Goal: Information Seeking & Learning: Learn about a topic

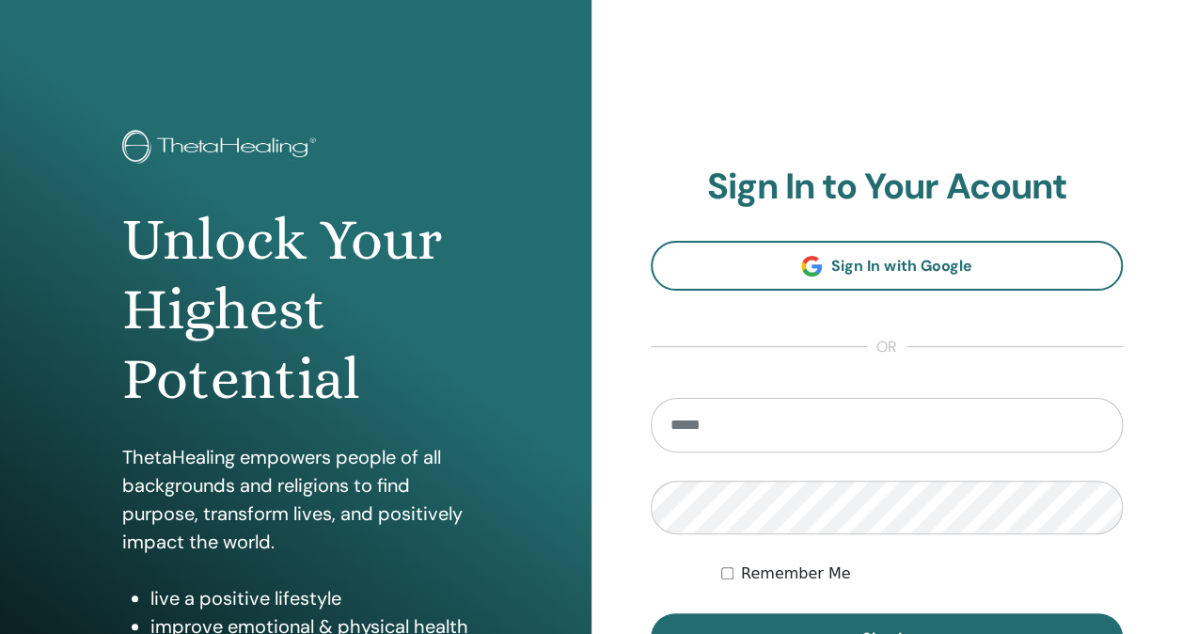
click at [750, 419] on input "email" at bounding box center [887, 425] width 473 height 55
click at [173, 455] on p "ThetaHealing empowers people of all backgrounds and religions to find purpose, …" at bounding box center [295, 499] width 347 height 113
click at [173, 457] on p "ThetaHealing empowers people of all backgrounds and religions to find purpose, …" at bounding box center [295, 499] width 347 height 113
click at [157, 457] on p "ThetaHealing empowers people of all backgrounds and religions to find purpose, …" at bounding box center [295, 499] width 347 height 113
click at [831, 423] on input "**********" at bounding box center [887, 425] width 473 height 55
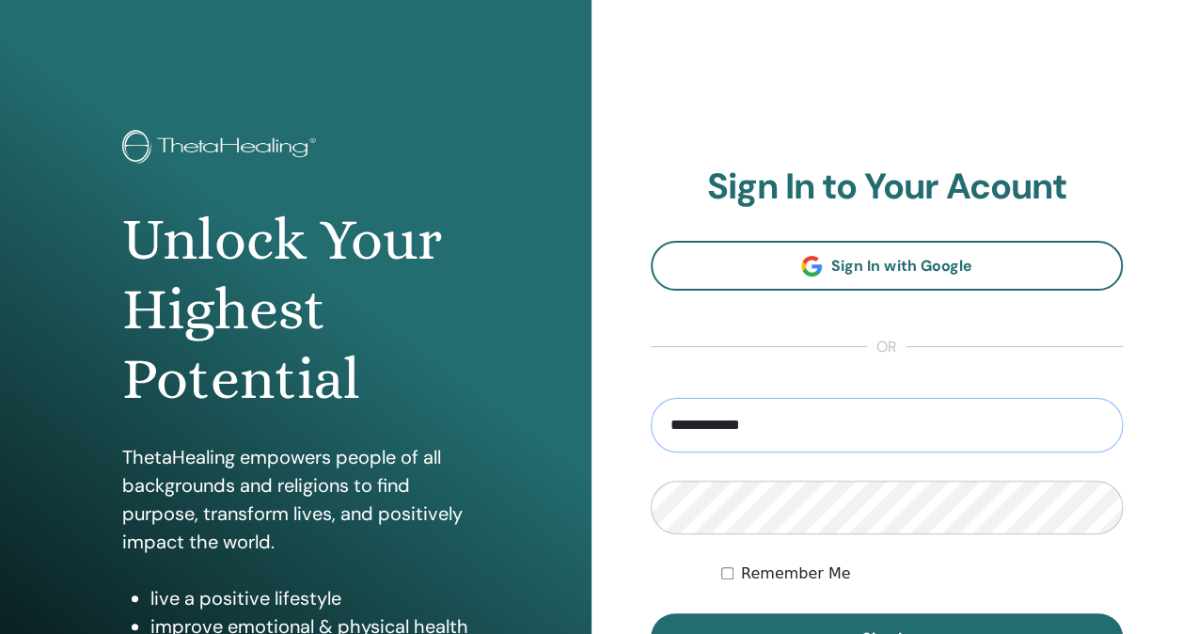
click at [871, 414] on input "**********" at bounding box center [887, 425] width 473 height 55
click at [816, 417] on input "**********" at bounding box center [887, 425] width 473 height 55
type input "**********"
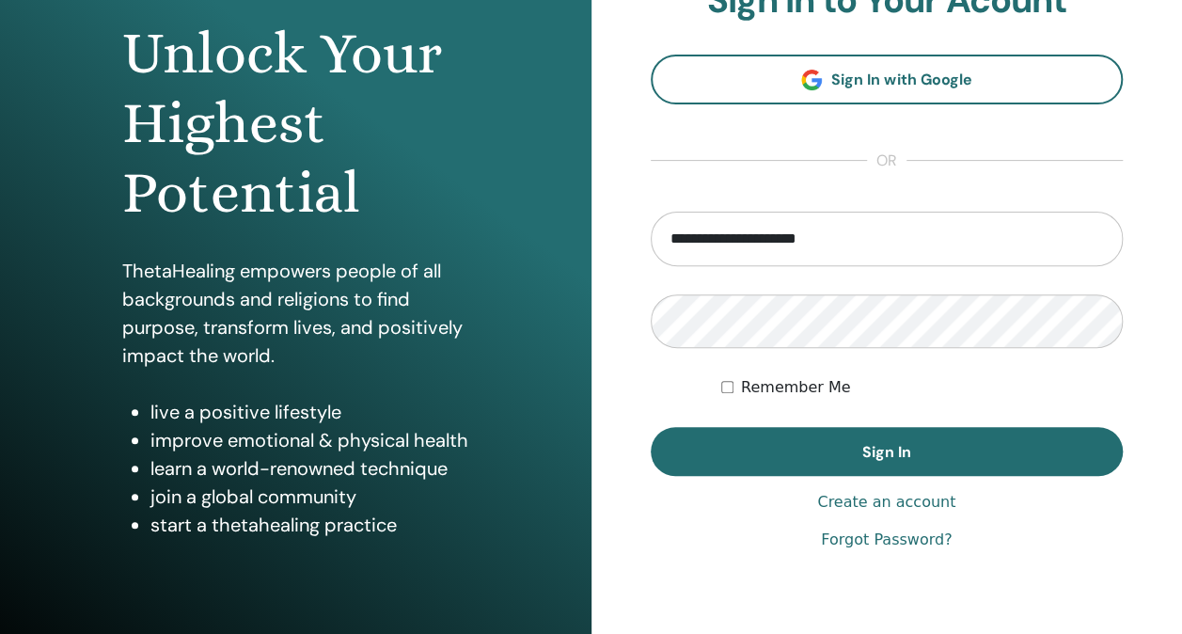
scroll to position [186, 0]
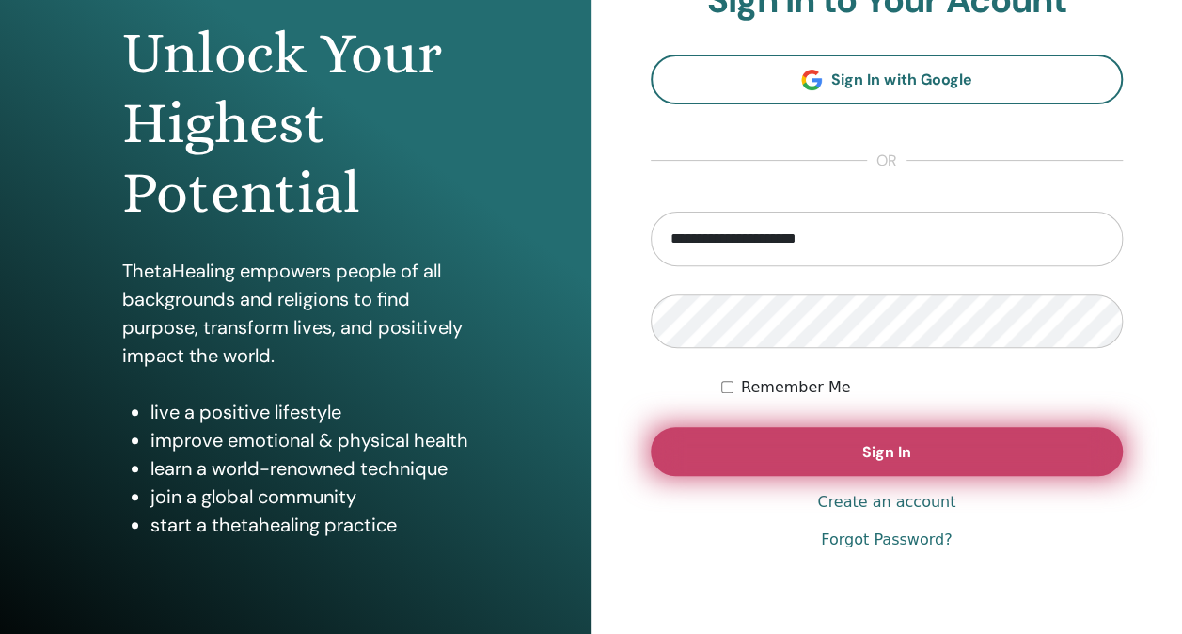
click at [948, 449] on button "Sign In" at bounding box center [887, 451] width 473 height 49
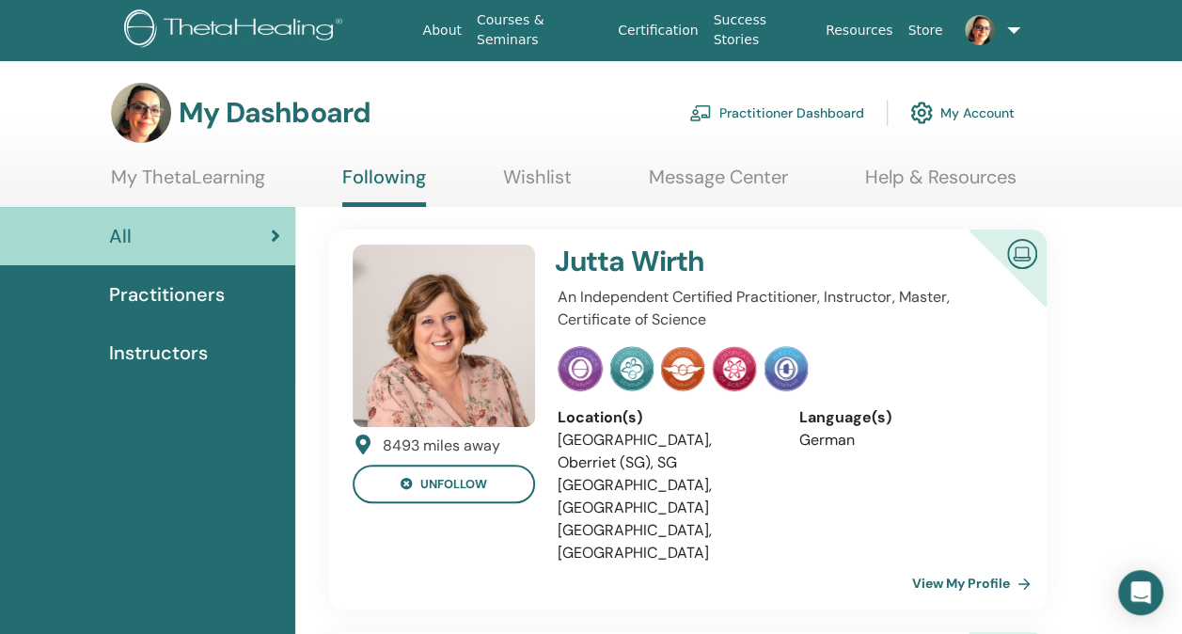
click at [1013, 28] on link at bounding box center [987, 30] width 74 height 60
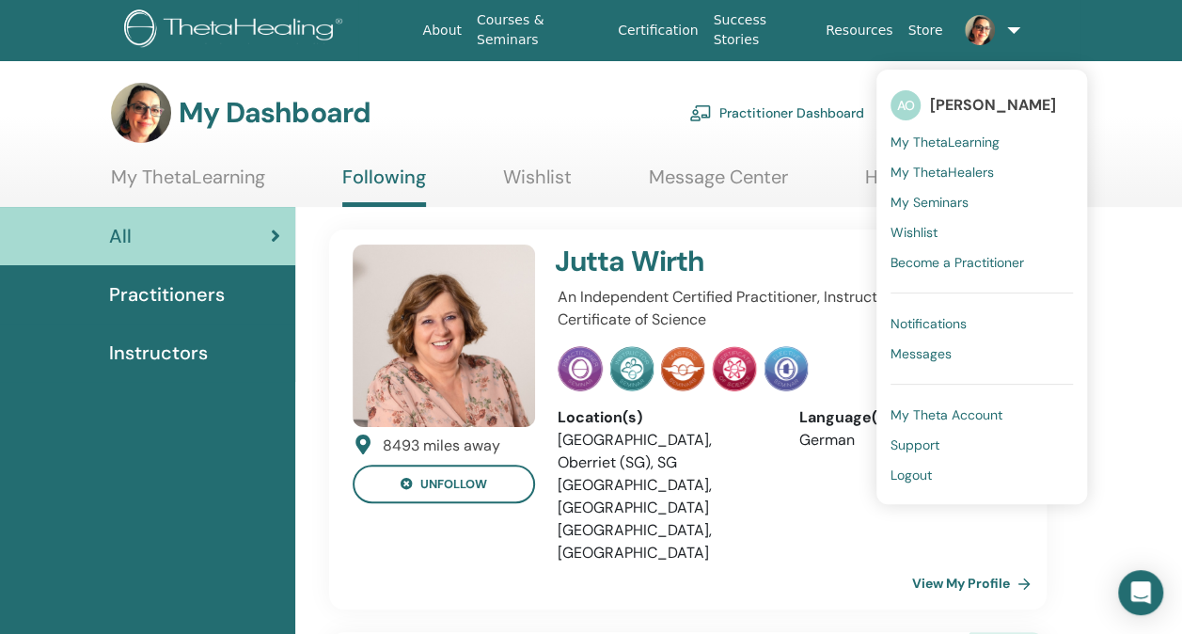
click at [963, 135] on span "My ThetaLearning" at bounding box center [945, 142] width 109 height 17
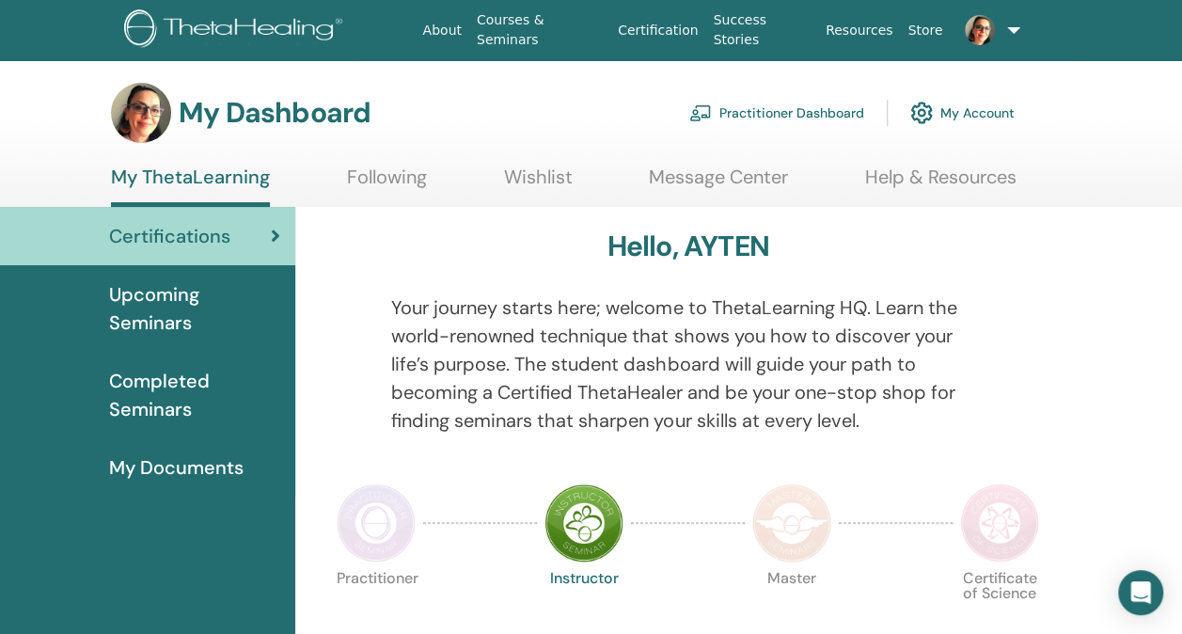
click at [220, 465] on span "My Documents" at bounding box center [176, 467] width 134 height 28
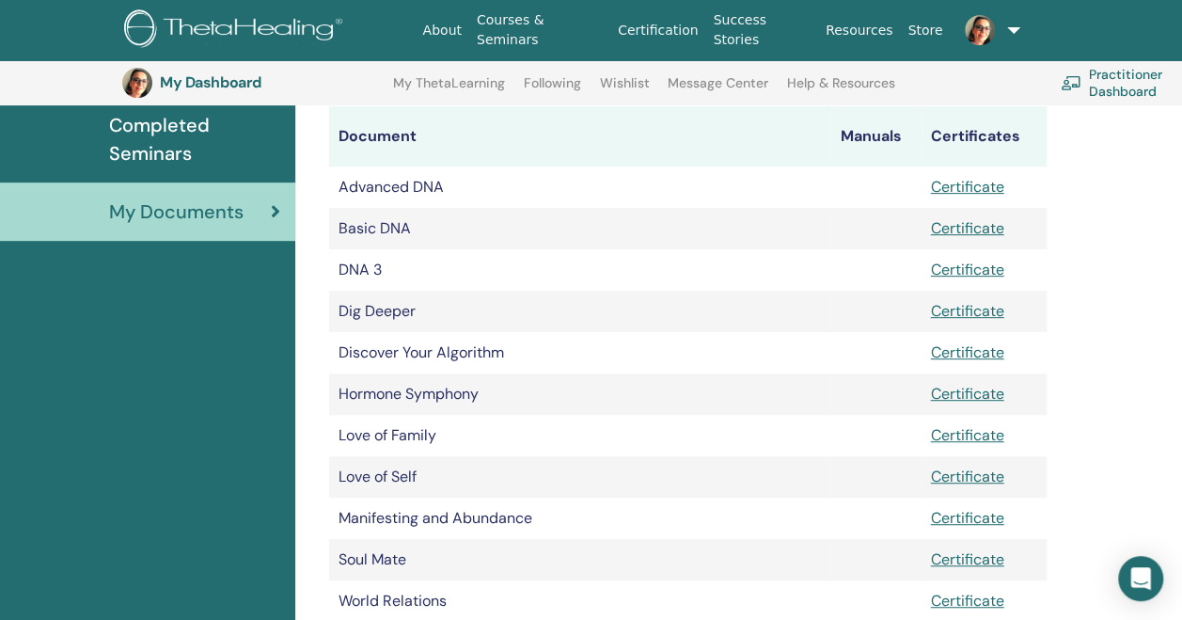
scroll to position [293, 0]
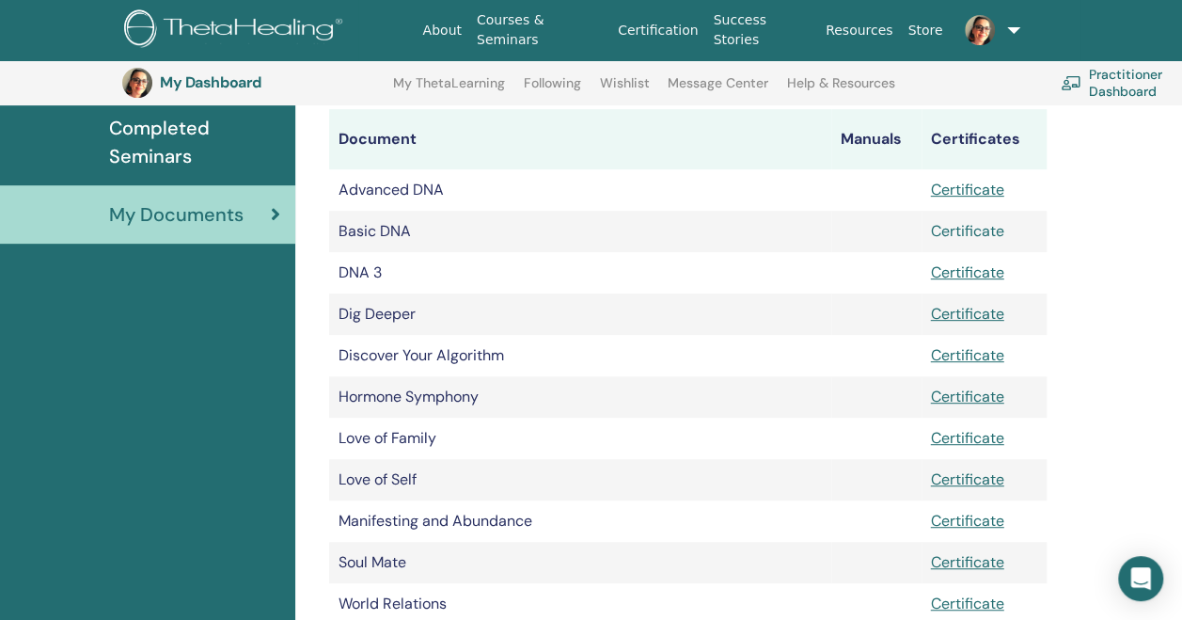
click at [991, 233] on link "Certificate" at bounding box center [967, 231] width 73 height 20
click at [977, 190] on link "Certificate" at bounding box center [967, 190] width 73 height 20
click at [989, 318] on link "Certificate" at bounding box center [967, 314] width 73 height 20
click at [982, 318] on link "Certificate" at bounding box center [967, 314] width 73 height 20
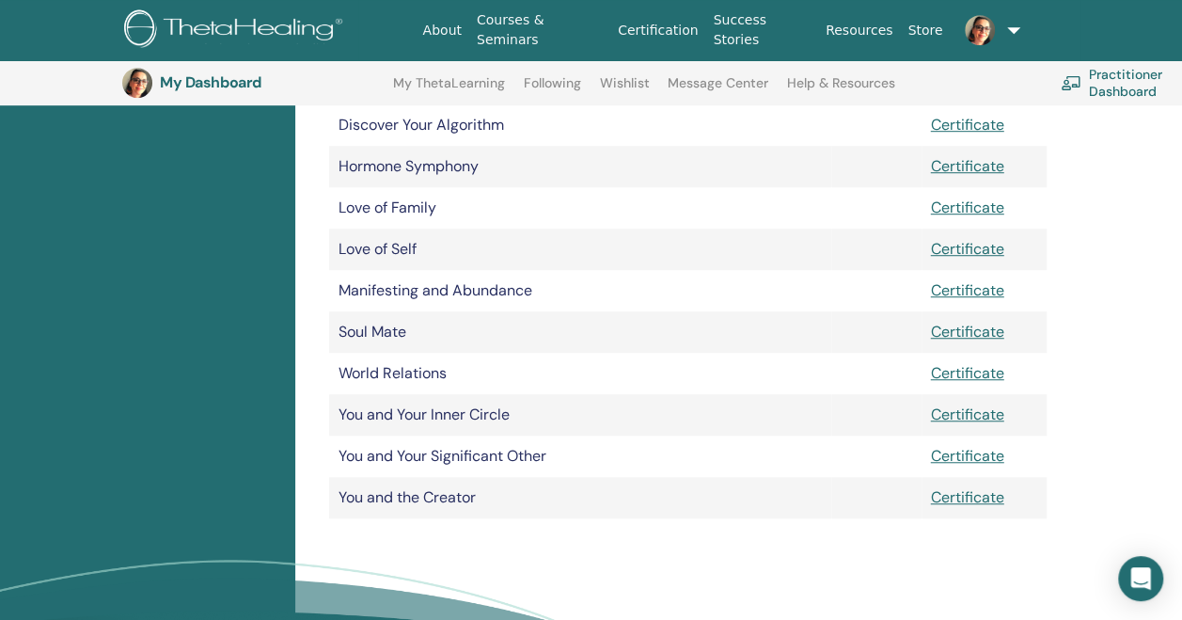
scroll to position [528, 0]
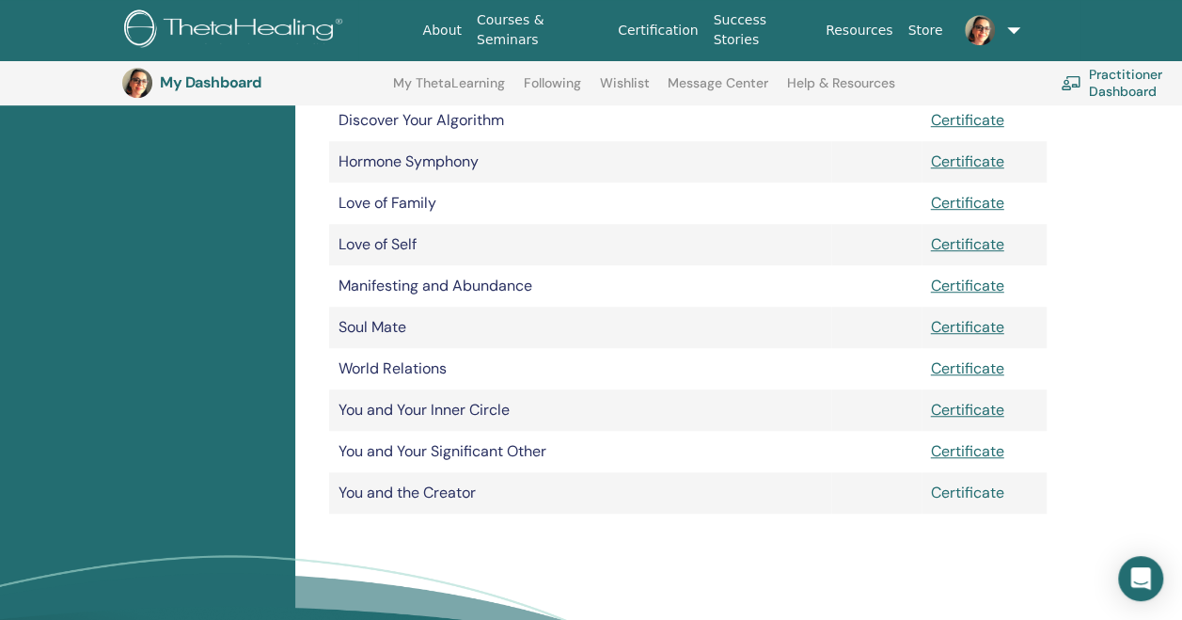
click at [982, 498] on link "Certificate" at bounding box center [967, 492] width 73 height 20
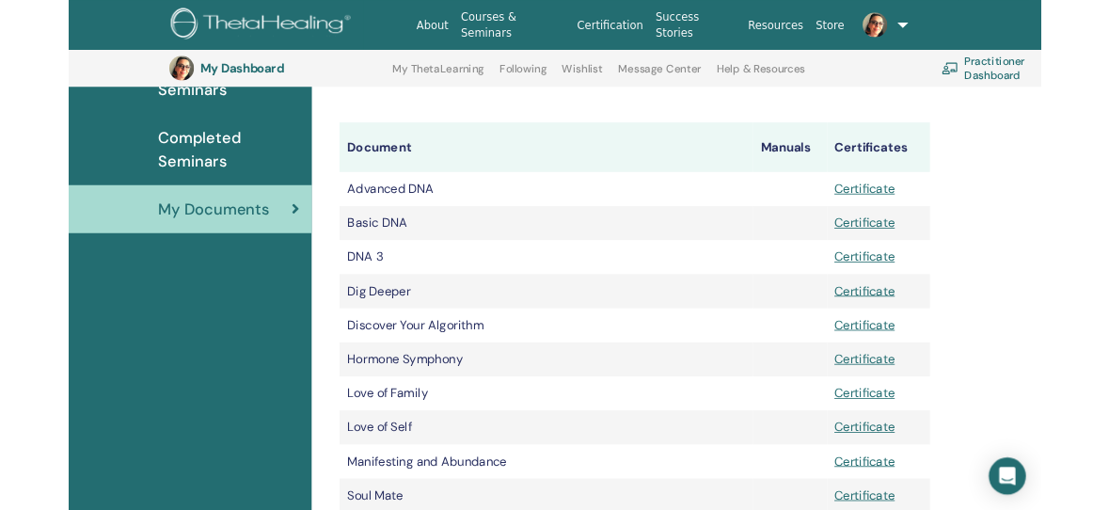
scroll to position [254, 0]
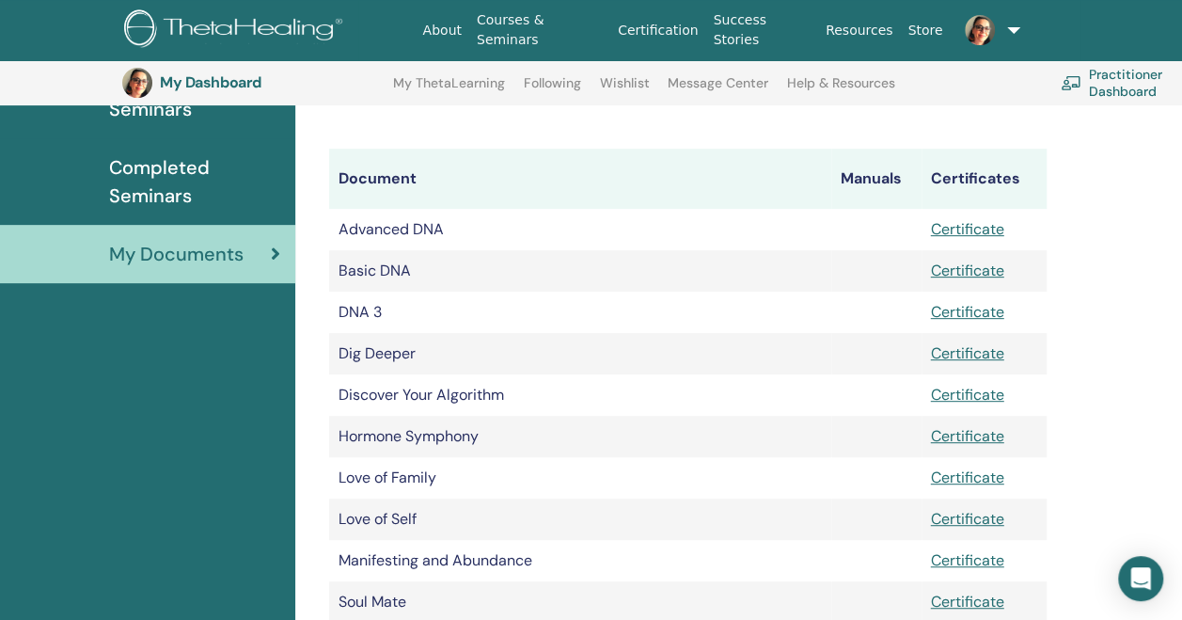
click at [984, 318] on link "Certificate" at bounding box center [967, 312] width 73 height 20
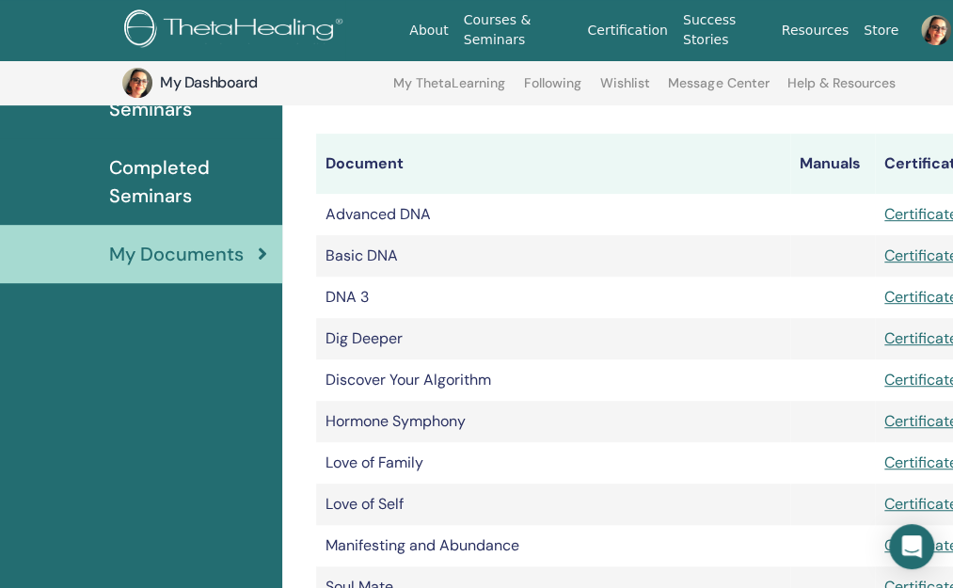
click at [196, 521] on div "Certifications Upcoming Seminars Completed Seminars My Documents" at bounding box center [141, 497] width 282 height 1009
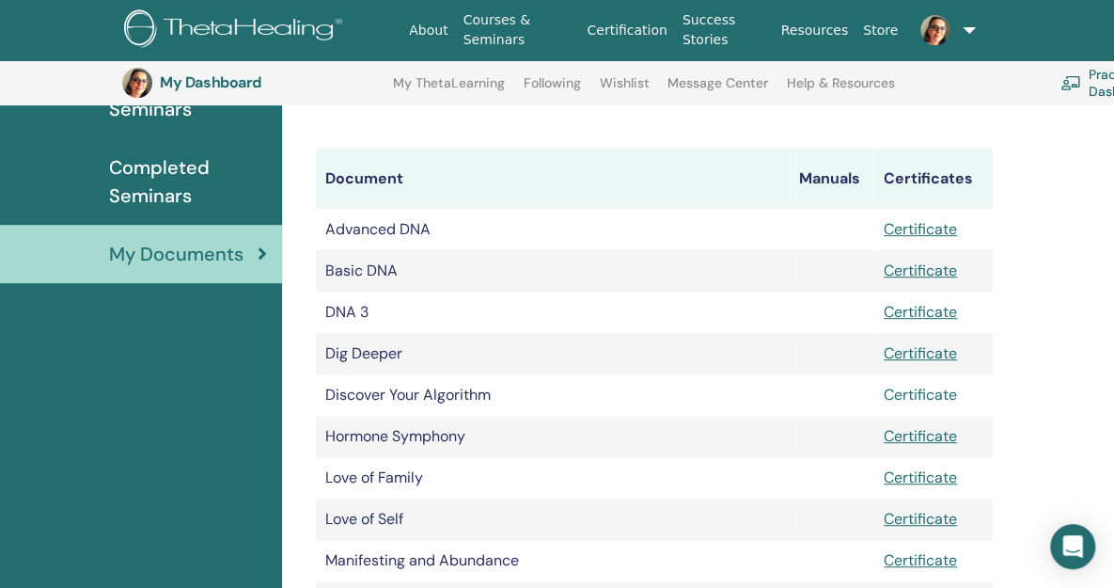
click at [928, 402] on link "Certificate" at bounding box center [920, 395] width 73 height 20
click at [933, 442] on link "Certificate" at bounding box center [920, 436] width 73 height 20
click at [1027, 39] on div "About Courses & Seminars Certification Success Stories Resources Store AO AYTEN…" at bounding box center [564, 30] width 1016 height 60
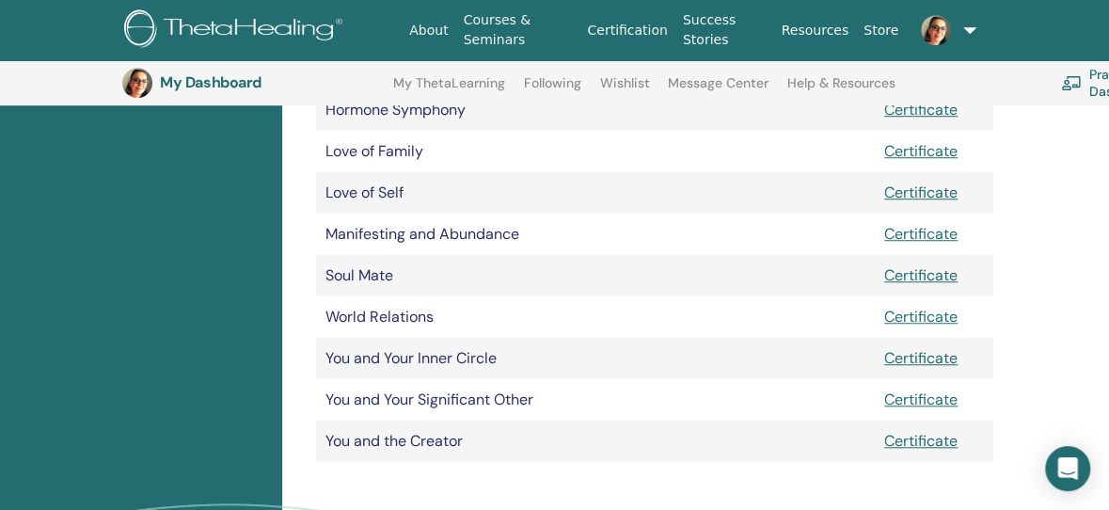
scroll to position [578, 0]
click at [923, 158] on link "Certificate" at bounding box center [920, 153] width 73 height 20
click at [938, 197] on link "Certificate" at bounding box center [920, 194] width 73 height 20
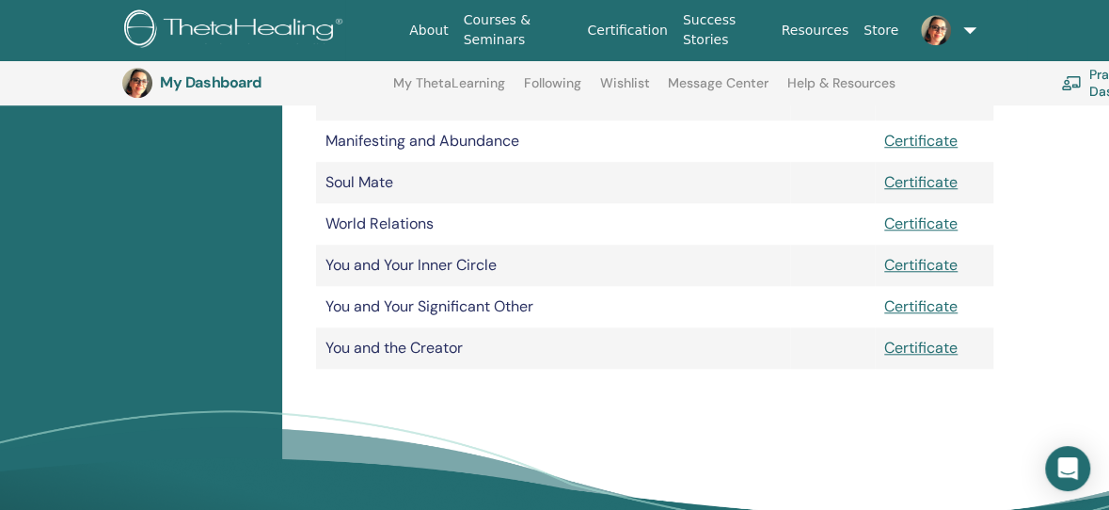
scroll to position [674, 0]
click at [923, 141] on link "Certificate" at bounding box center [920, 140] width 73 height 20
click at [923, 186] on link "Certificate" at bounding box center [920, 181] width 73 height 20
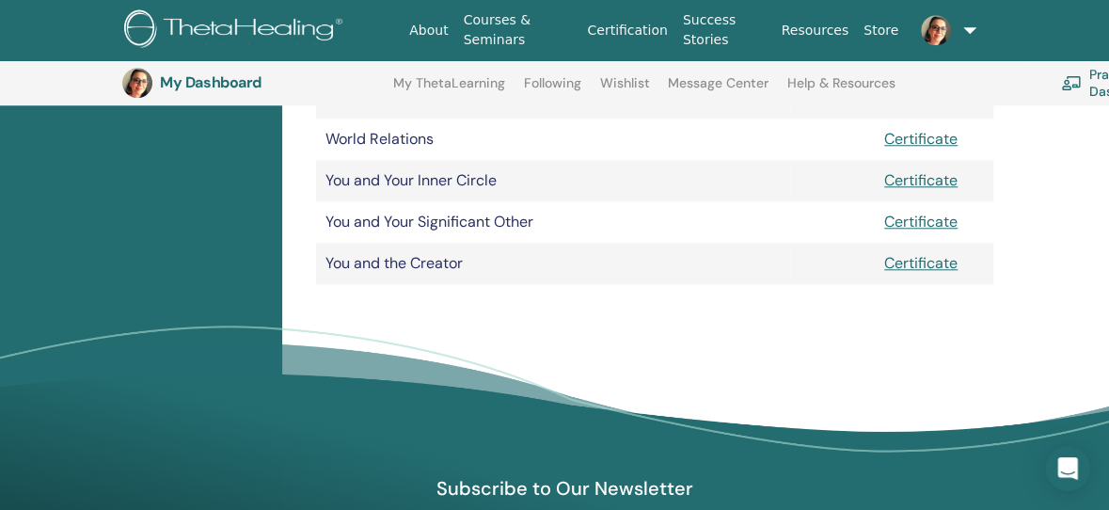
scroll to position [757, 0]
click at [927, 143] on link "Certificate" at bounding box center [920, 140] width 73 height 20
click at [91, 229] on div "Certifications Upcoming Seminars Completed Seminars My Documents" at bounding box center [141, 2] width 282 height 1025
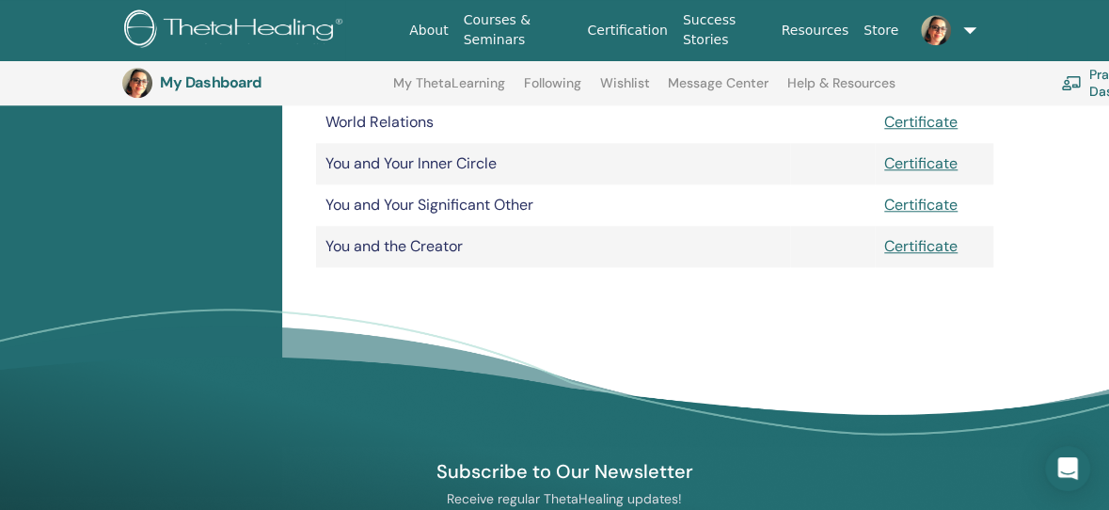
scroll to position [776, 0]
click at [924, 166] on link "Certificate" at bounding box center [920, 162] width 73 height 20
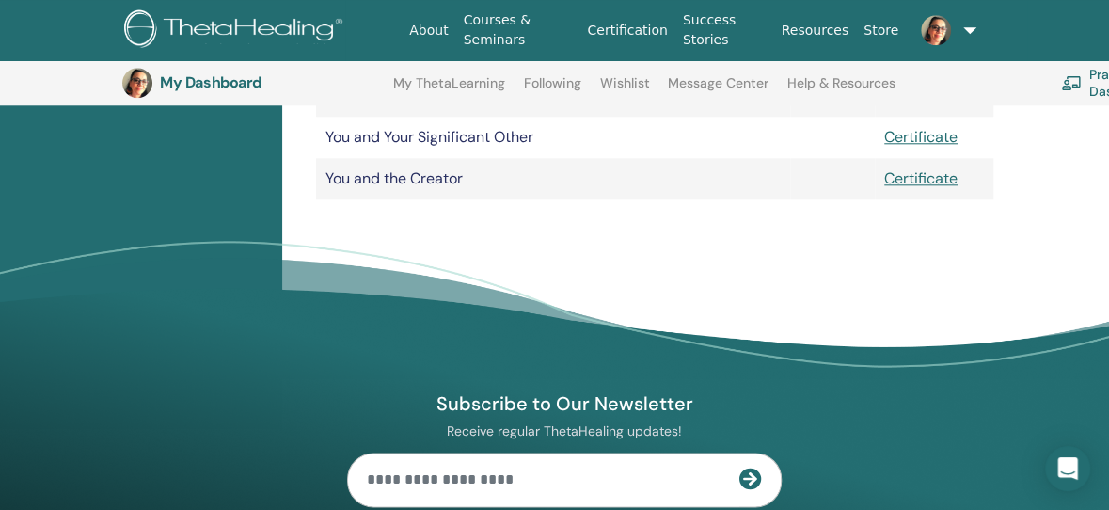
scroll to position [842, 0]
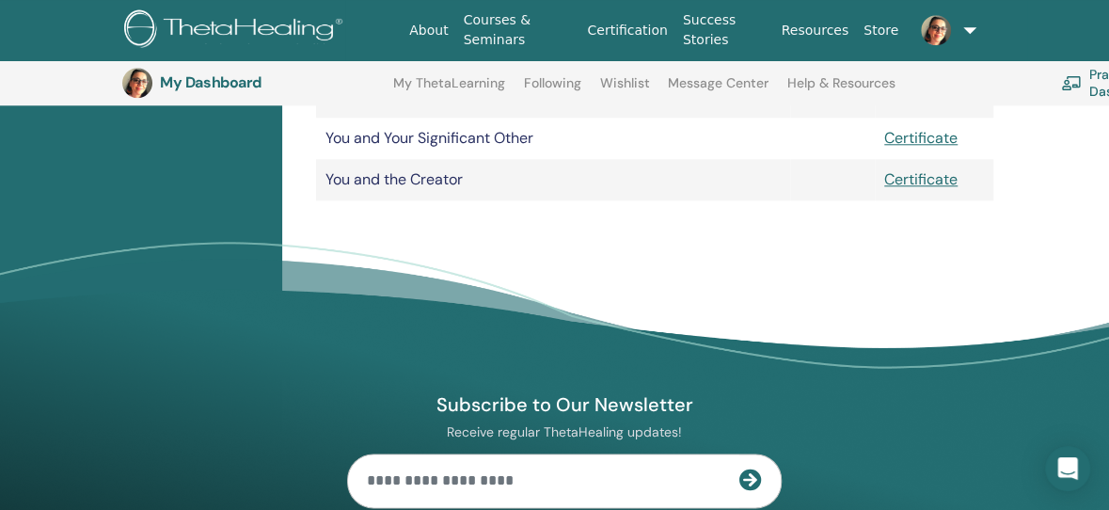
click at [935, 144] on link "Certificate" at bounding box center [920, 138] width 73 height 20
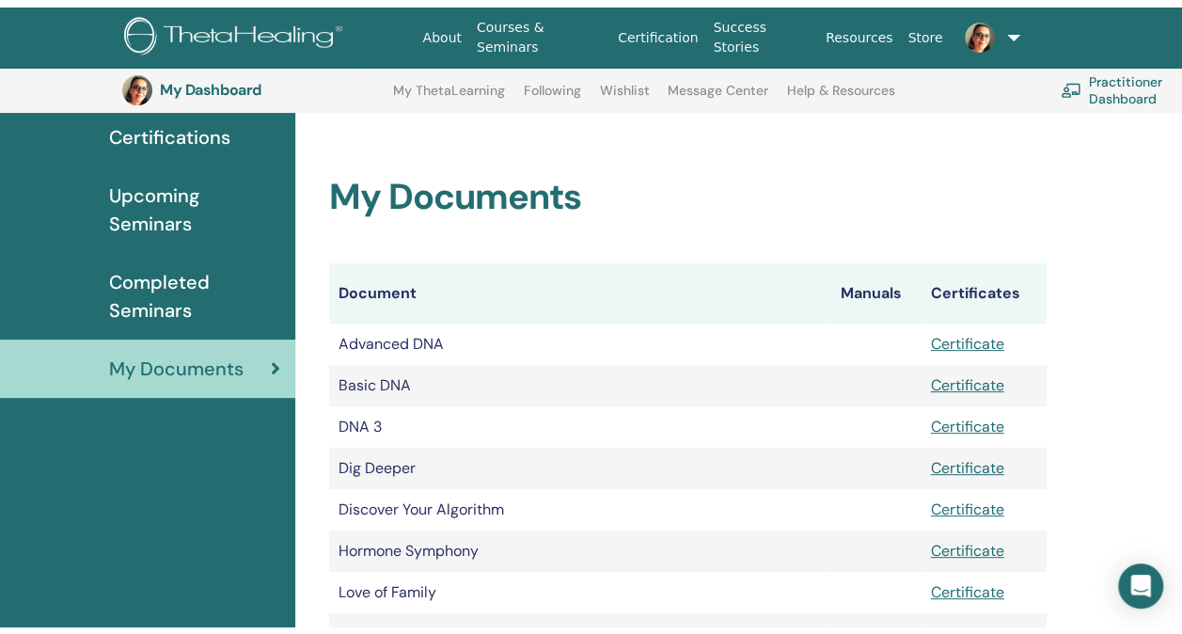
scroll to position [0, 0]
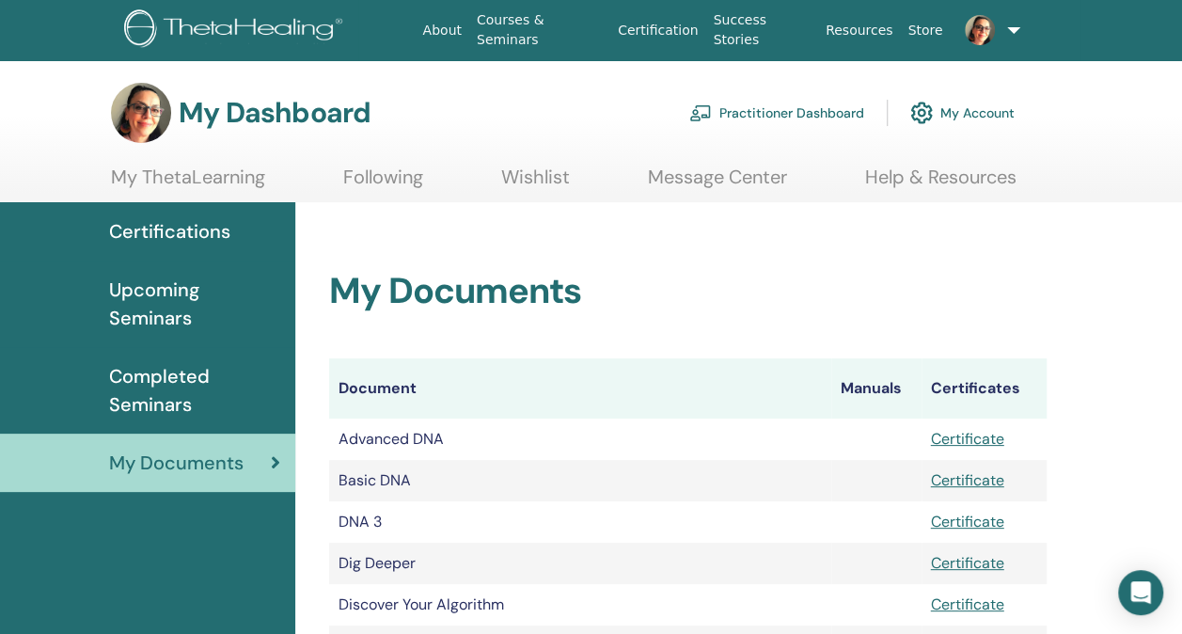
click at [201, 394] on span "Completed Seminars" at bounding box center [194, 390] width 171 height 56
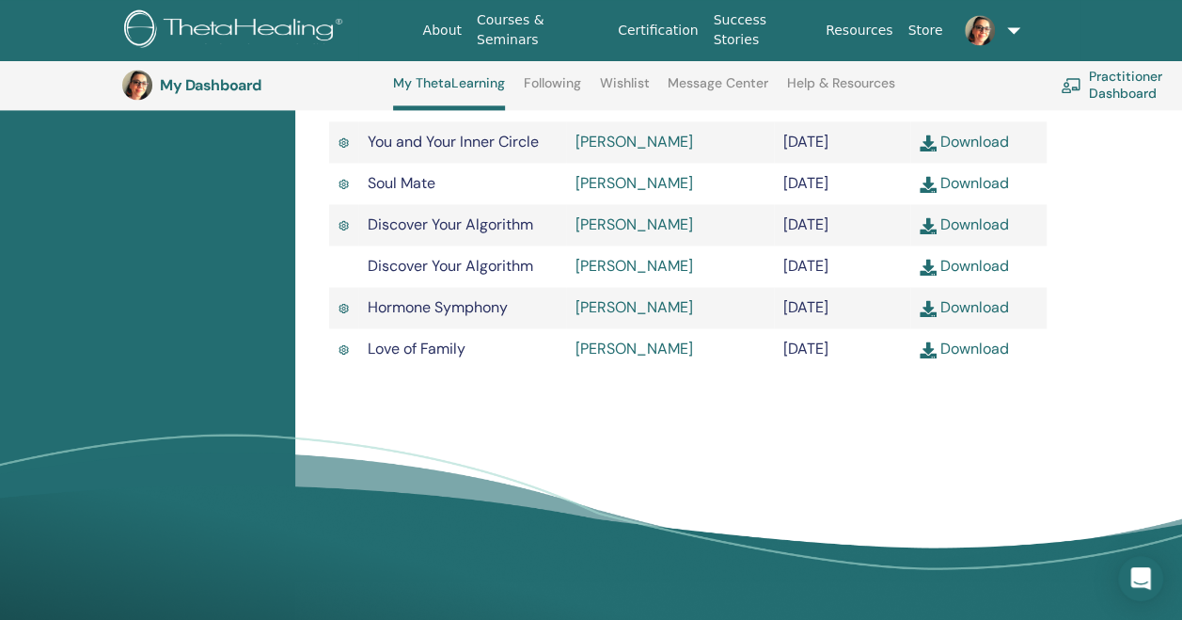
scroll to position [1346, 0]
click at [699, 369] on td "[PERSON_NAME]" at bounding box center [670, 347] width 208 height 41
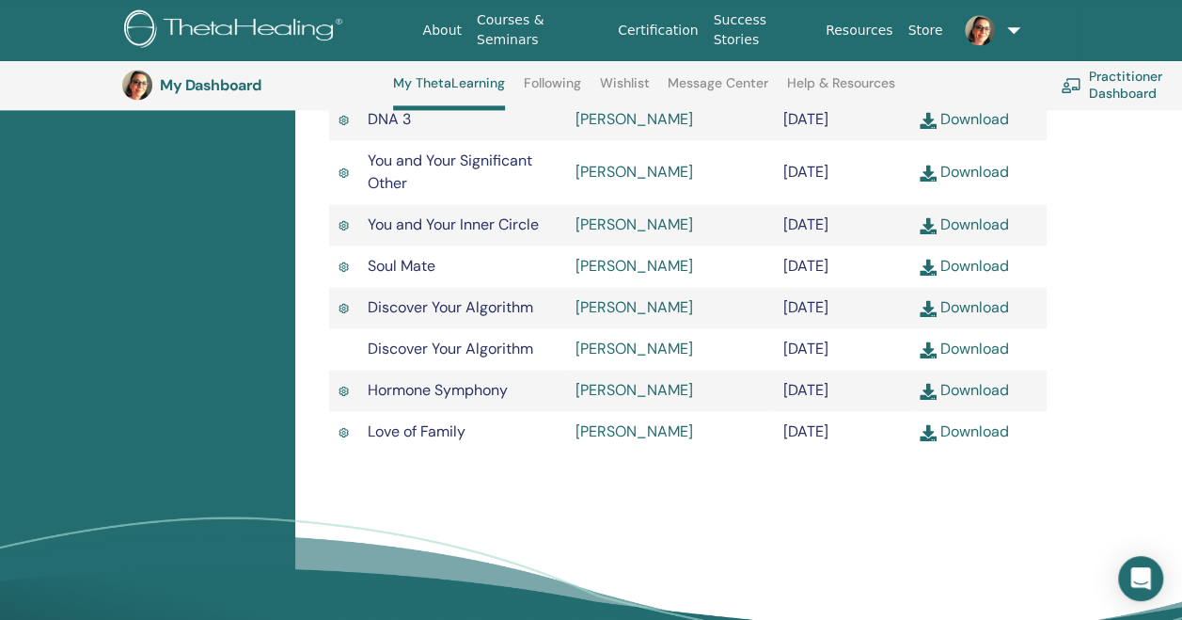
scroll to position [1258, 0]
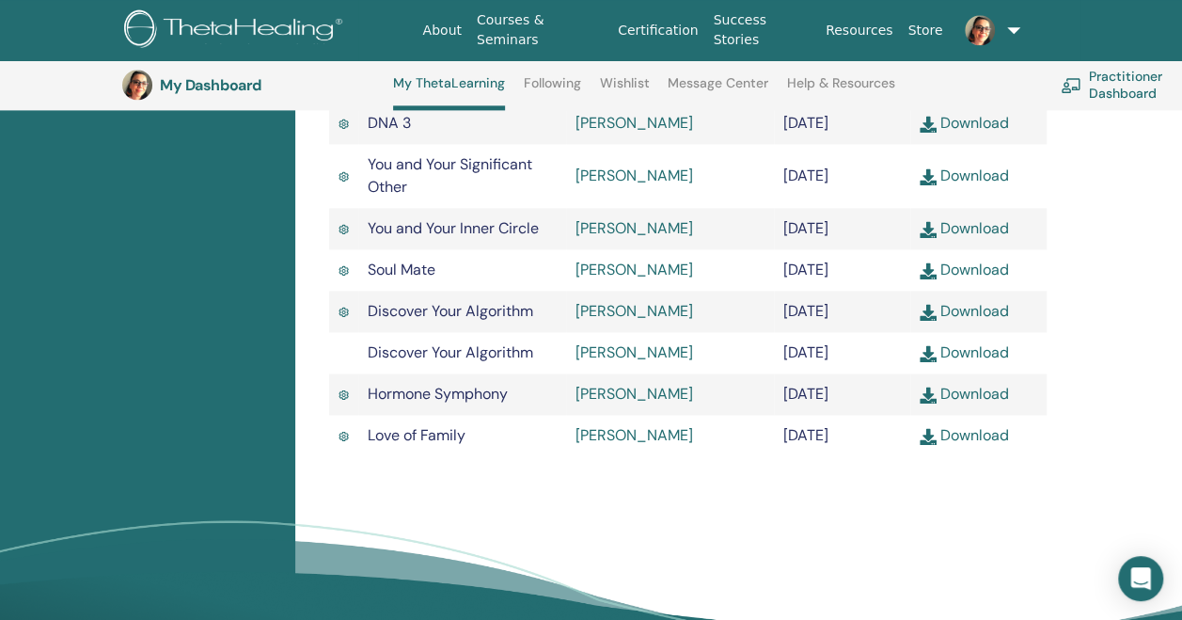
click at [863, 373] on td "March/23, 2025" at bounding box center [842, 352] width 136 height 41
click at [859, 332] on td "April/16, 2025" at bounding box center [842, 311] width 136 height 41
click at [870, 291] on td "October/30, 2021" at bounding box center [842, 269] width 136 height 41
click at [850, 249] on td "April/18, 2025" at bounding box center [842, 228] width 136 height 41
click at [855, 208] on td "July/04, 2021" at bounding box center [842, 176] width 136 height 64
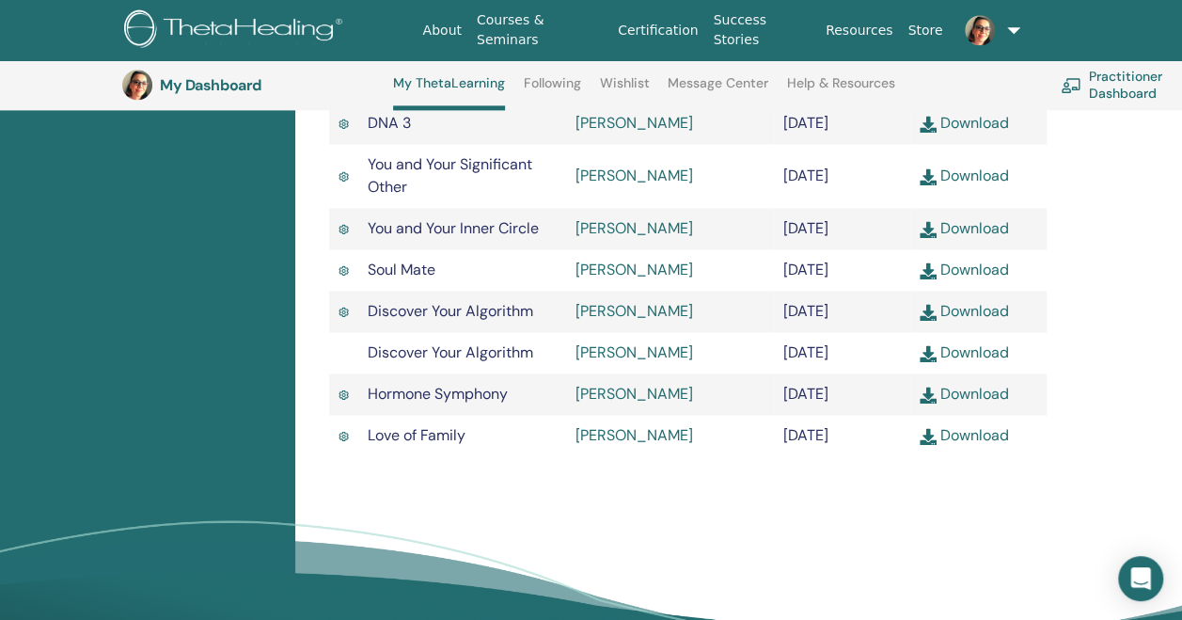
click at [861, 144] on td "May/18, 2025" at bounding box center [842, 122] width 136 height 41
click at [854, 102] on td "April/11, 2025" at bounding box center [842, 81] width 136 height 41
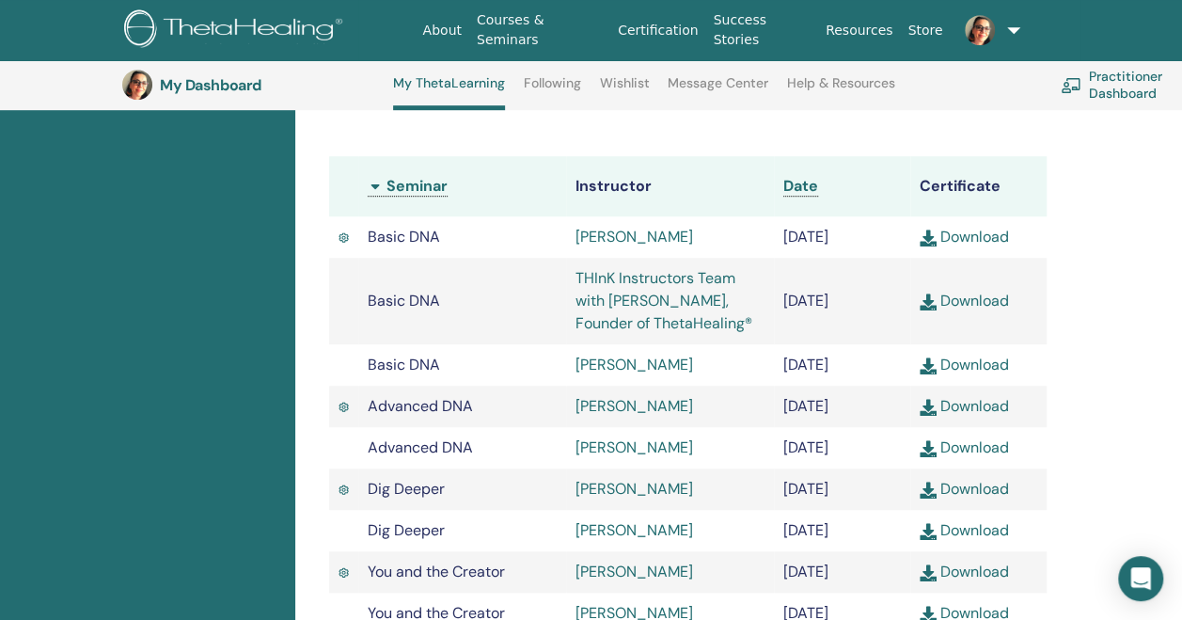
scroll to position [510, 0]
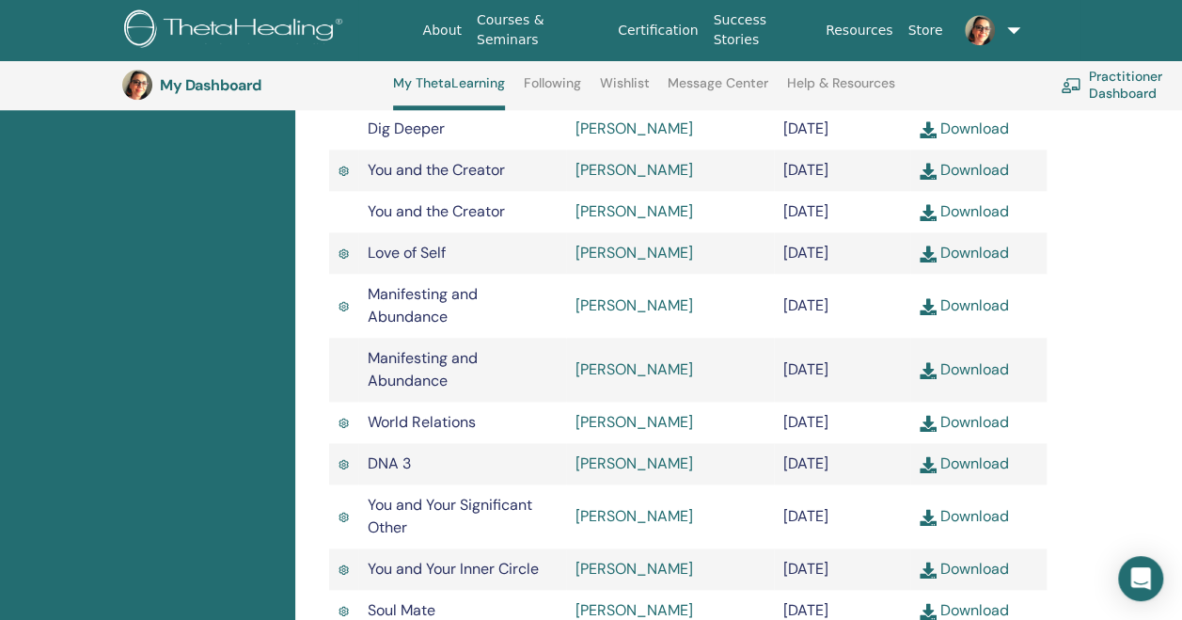
click at [879, 338] on td "May/04, 2025" at bounding box center [842, 306] width 136 height 64
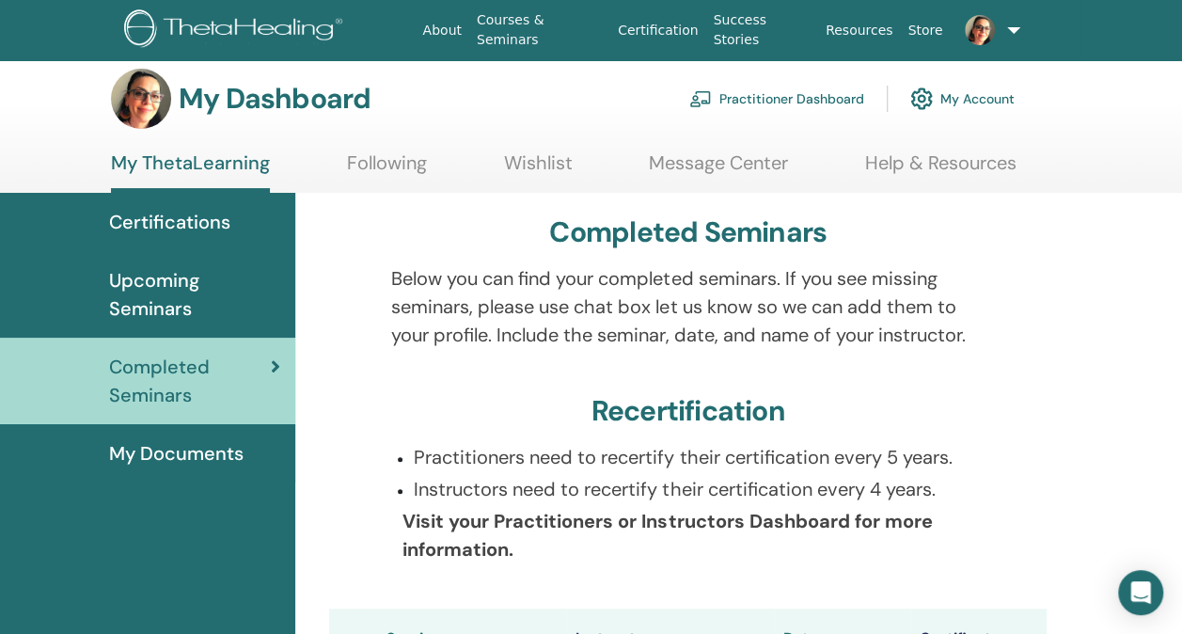
scroll to position [0, 0]
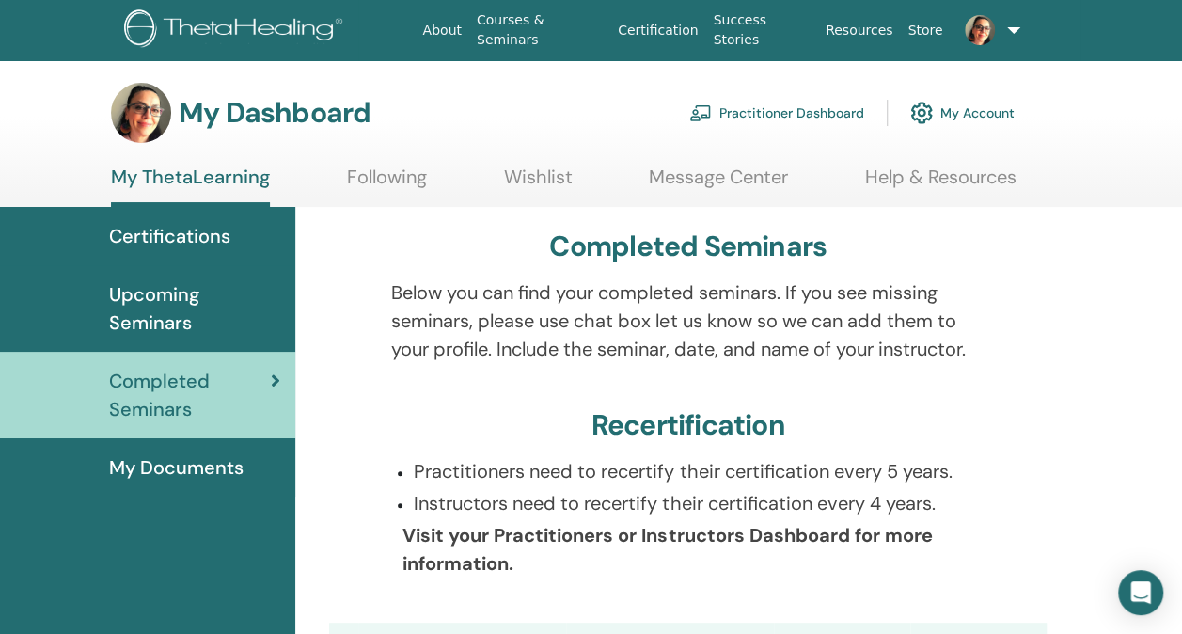
click at [199, 229] on span "Certifications" at bounding box center [169, 236] width 121 height 28
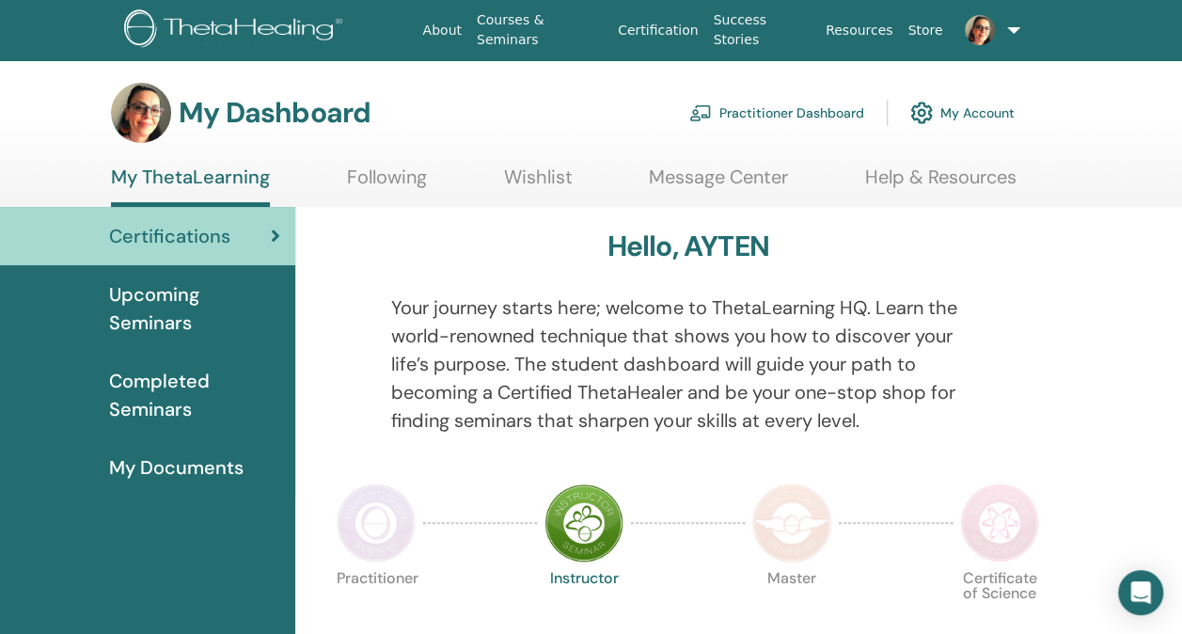
click at [738, 182] on link "Message Center" at bounding box center [718, 184] width 139 height 37
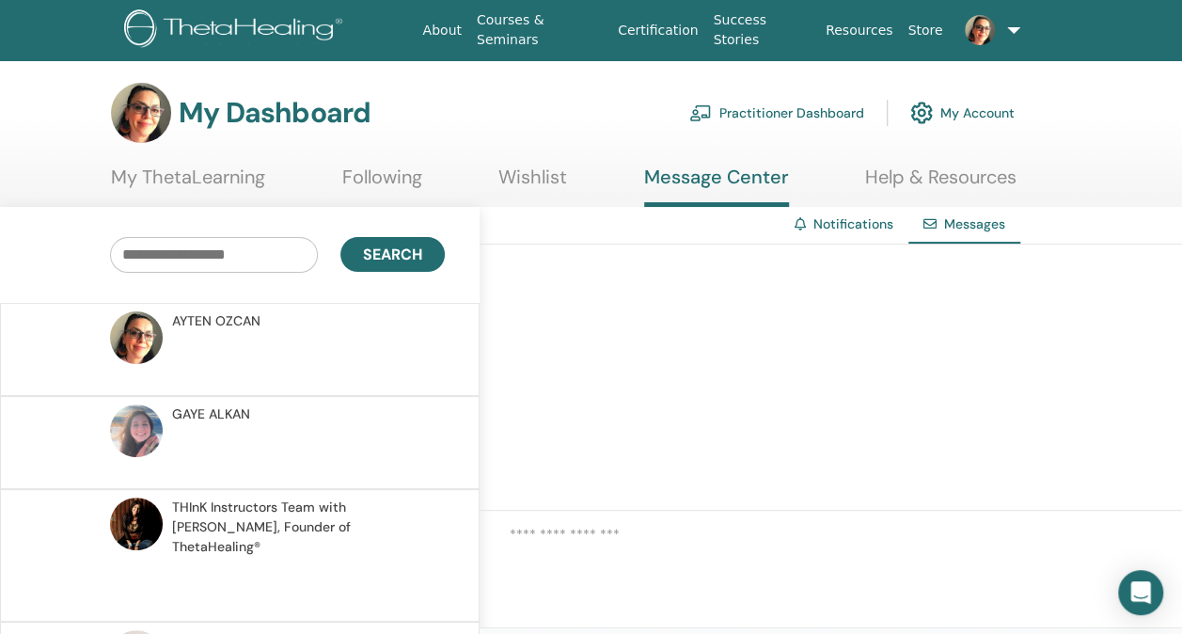
click at [220, 182] on link "My ThetaLearning" at bounding box center [188, 184] width 154 height 37
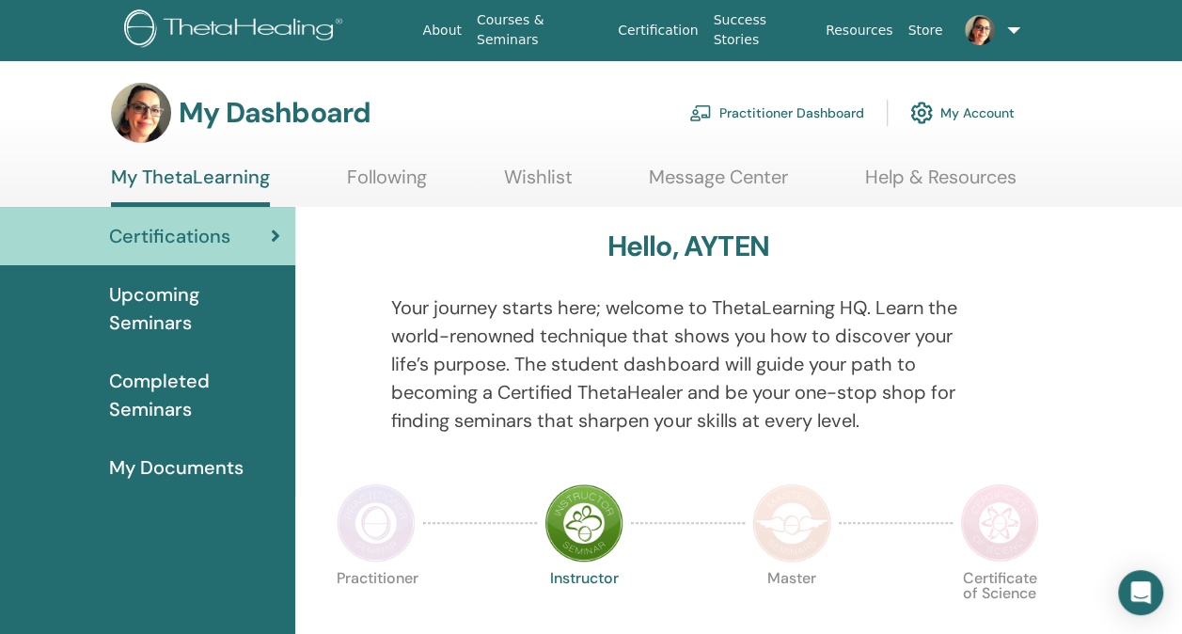
click at [389, 179] on link "Following" at bounding box center [387, 184] width 80 height 37
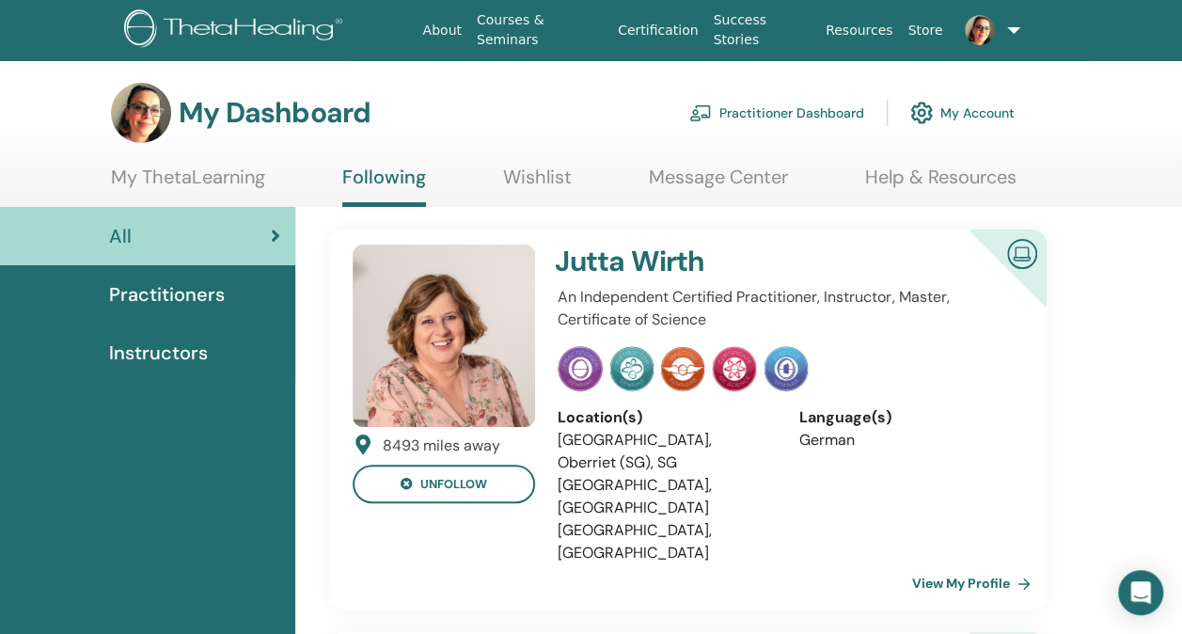
click at [182, 357] on span "Instructors" at bounding box center [158, 353] width 99 height 28
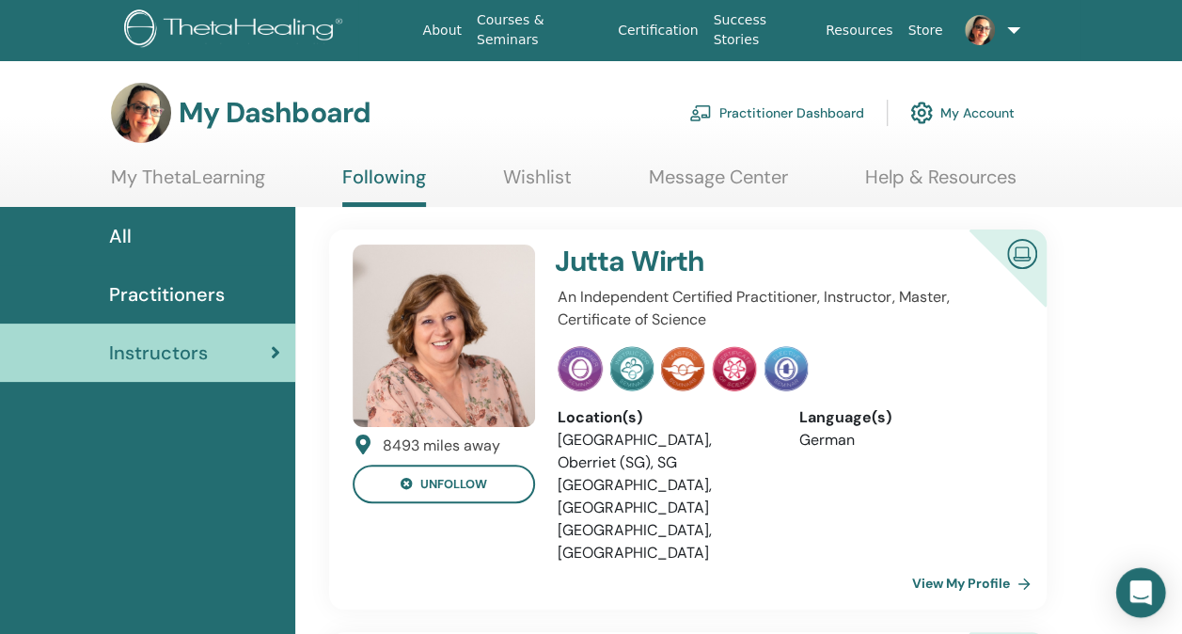
click at [1142, 591] on icon "Open Intercom Messenger" at bounding box center [1140, 592] width 22 height 24
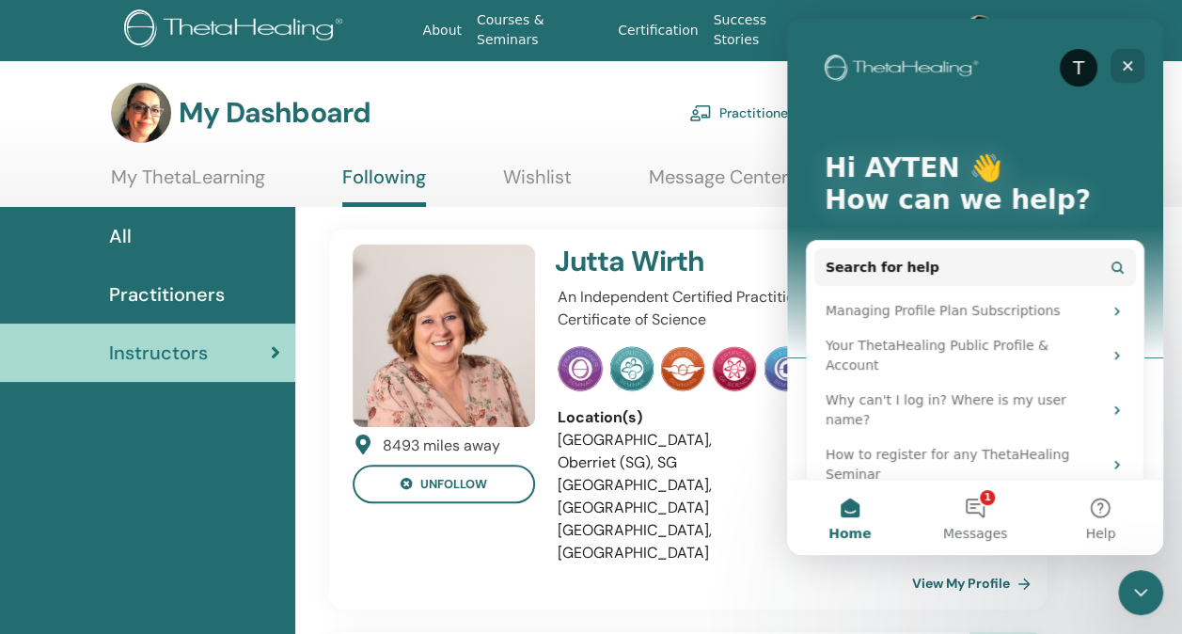
click at [1122, 68] on icon "Close" at bounding box center [1127, 65] width 15 height 15
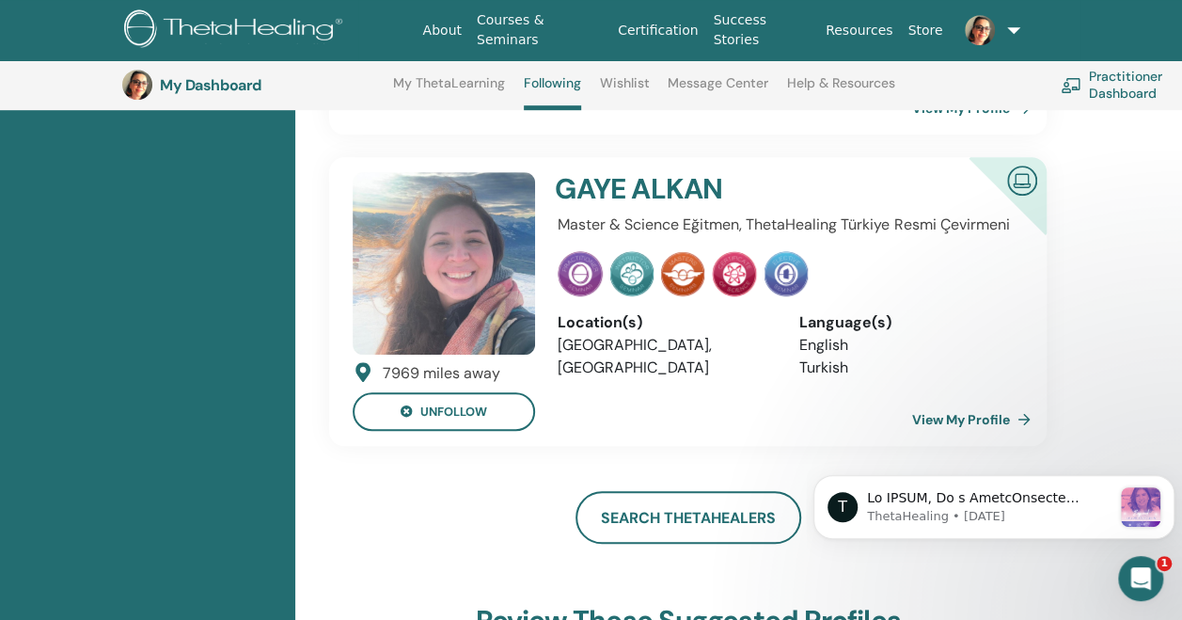
scroll to position [527, 0]
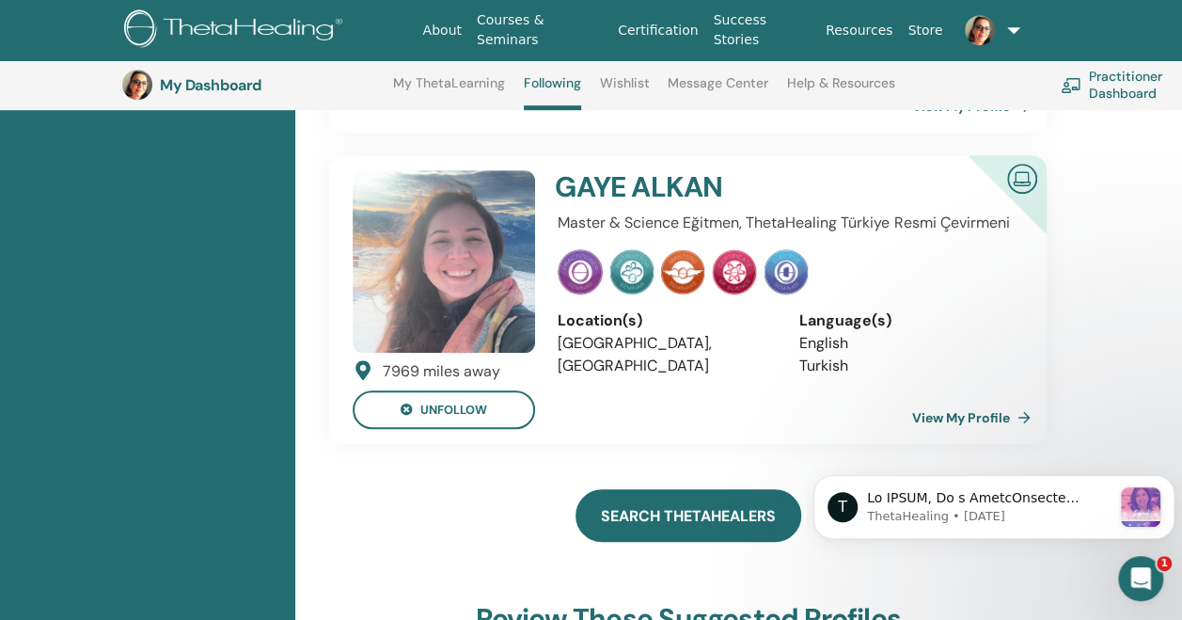
click at [700, 489] on link "Search ThetaHealers" at bounding box center [688, 515] width 226 height 53
